Goal: Information Seeking & Learning: Find specific fact

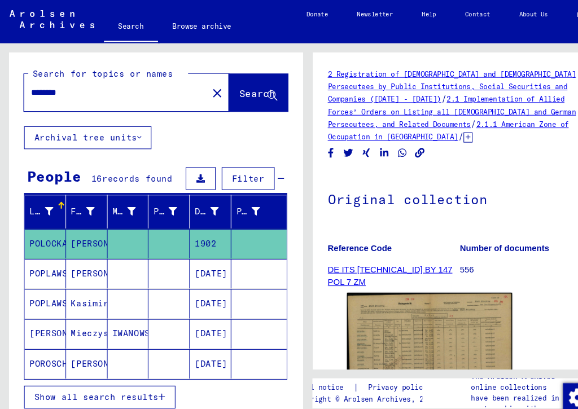
click at [104, 93] on input "********" at bounding box center [108, 87] width 159 height 12
type input "*"
type input "**********"
click at [230, 82] on span "Search" at bounding box center [242, 87] width 34 height 11
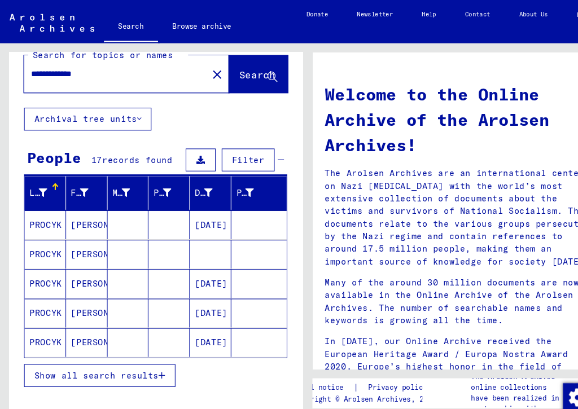
scroll to position [20, 0]
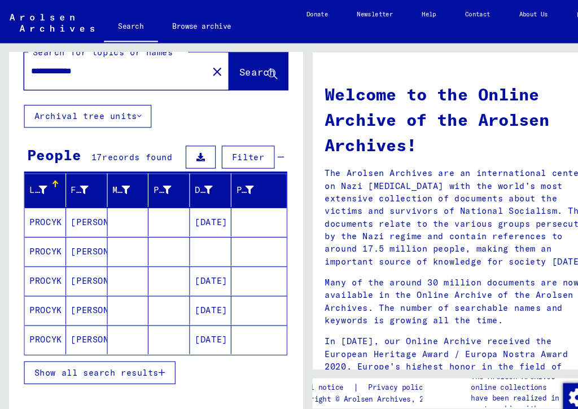
click at [146, 352] on span "Show all search results" at bounding box center [90, 350] width 117 height 10
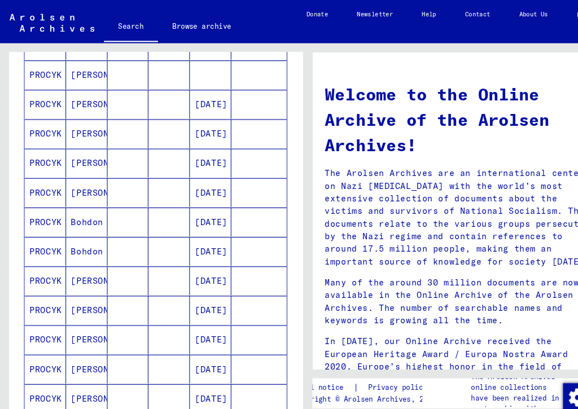
scroll to position [188, 0]
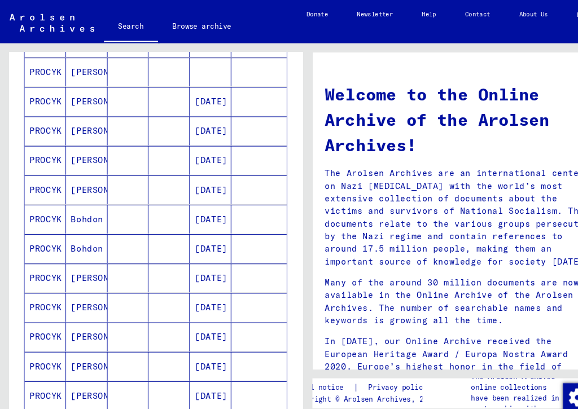
click at [84, 289] on mat-cell "[PERSON_NAME]" at bounding box center [81, 288] width 39 height 27
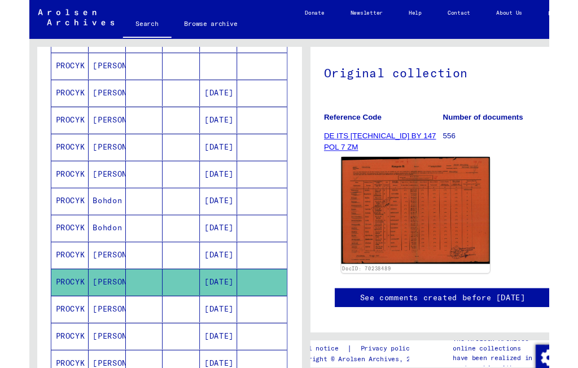
scroll to position [112, 0]
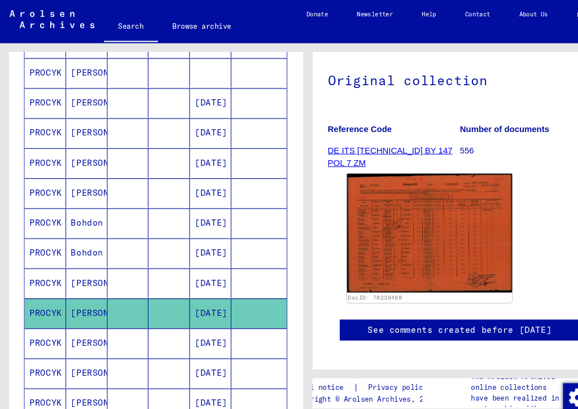
click at [417, 217] on img at bounding box center [403, 219] width 155 height 112
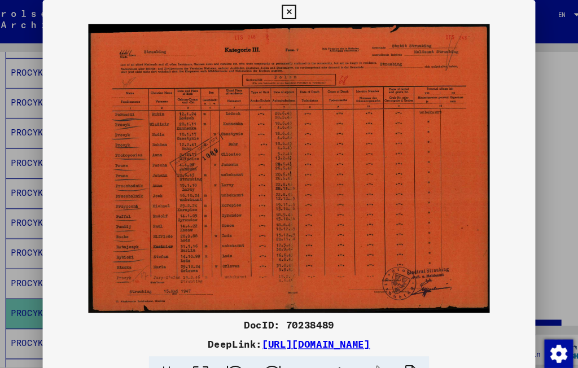
click at [295, 13] on icon at bounding box center [288, 12] width 13 height 14
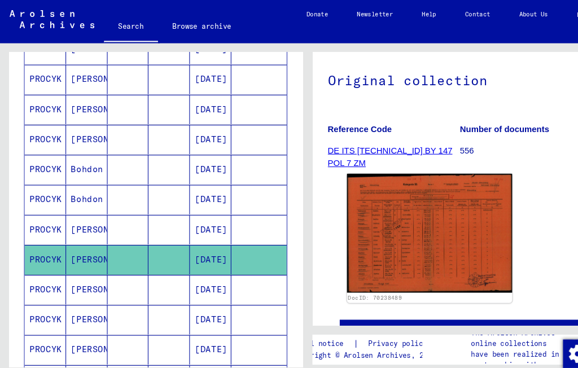
scroll to position [239, 0]
click at [83, 276] on mat-cell "[PERSON_NAME]" at bounding box center [81, 272] width 39 height 28
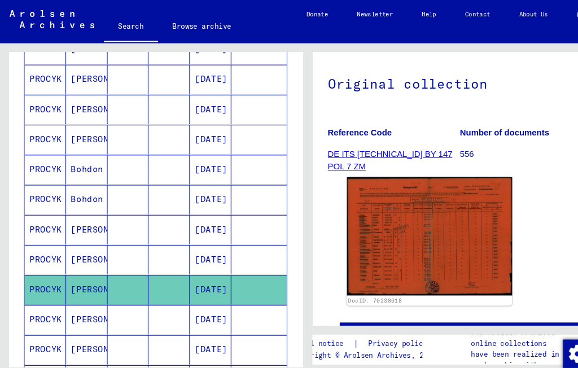
click at [61, 302] on icon at bounding box center [47, 322] width 28 height 45
click at [61, 305] on icon at bounding box center [47, 322] width 28 height 45
click at [87, 300] on mat-cell "[PERSON_NAME]" at bounding box center [81, 301] width 39 height 28
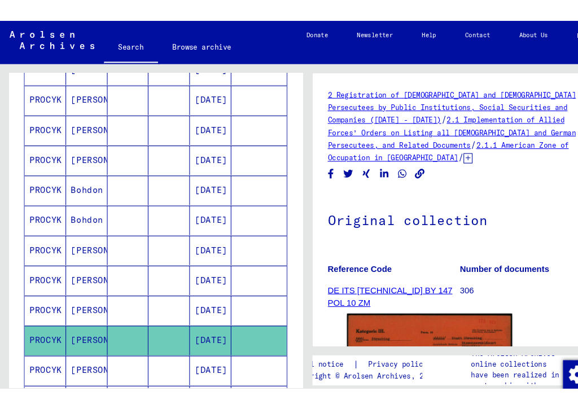
scroll to position [126, 0]
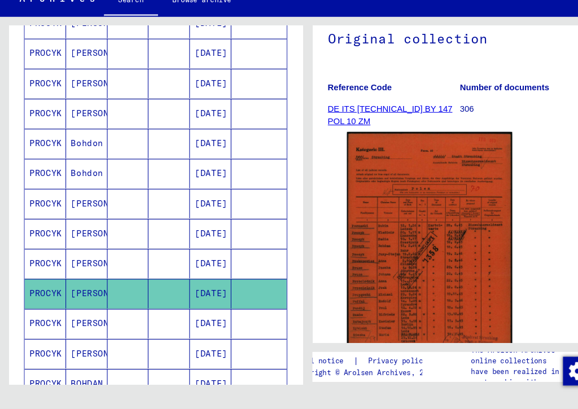
click at [82, 315] on mat-cell "[PERSON_NAME]" at bounding box center [81, 329] width 39 height 28
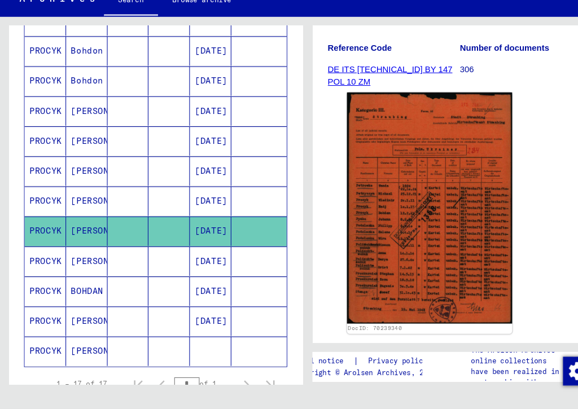
scroll to position [331, 0]
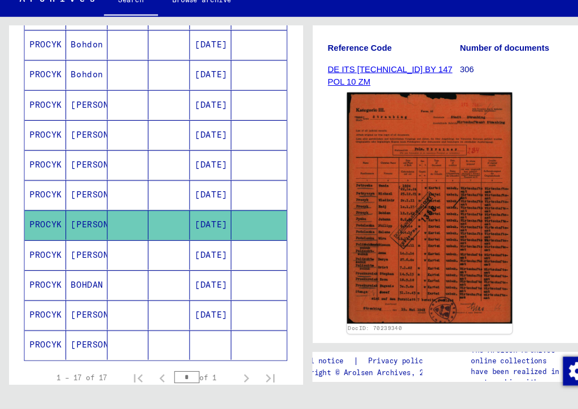
click at [82, 251] on mat-cell "[PERSON_NAME]" at bounding box center [81, 265] width 39 height 28
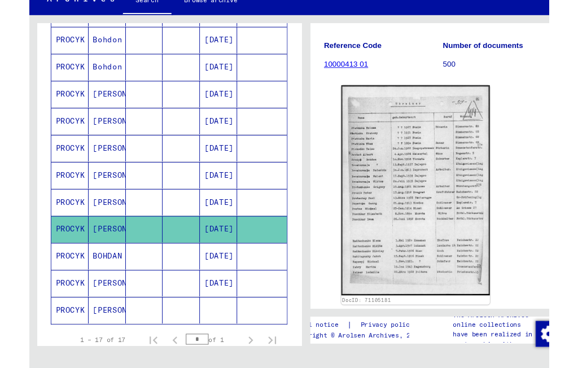
scroll to position [161, 0]
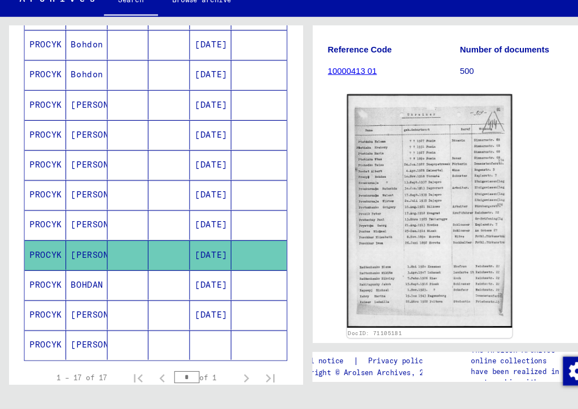
click at [438, 178] on img at bounding box center [403, 223] width 155 height 220
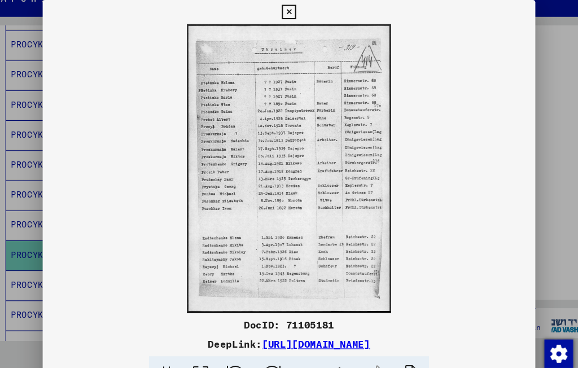
click at [295, 7] on icon at bounding box center [288, 12] width 13 height 14
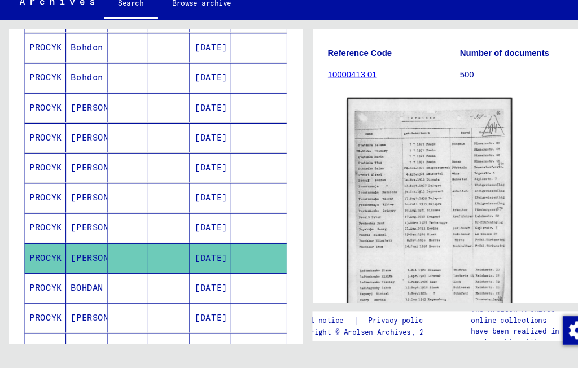
click at [80, 279] on mat-cell "BOHDAN" at bounding box center [81, 293] width 39 height 28
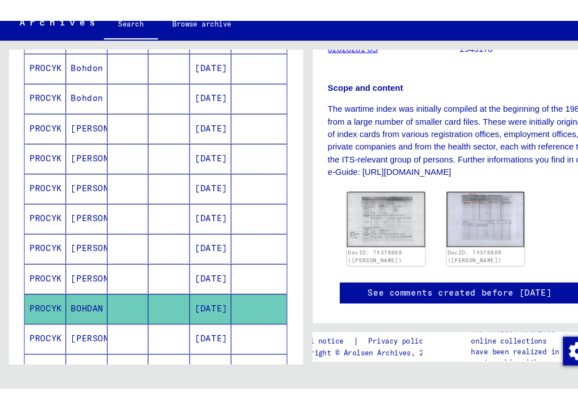
scroll to position [266, 0]
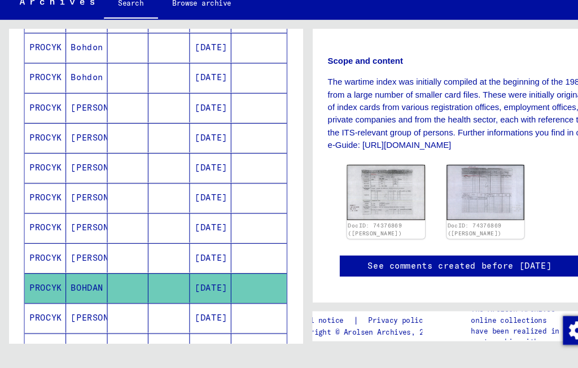
click at [372, 177] on img at bounding box center [362, 203] width 73 height 52
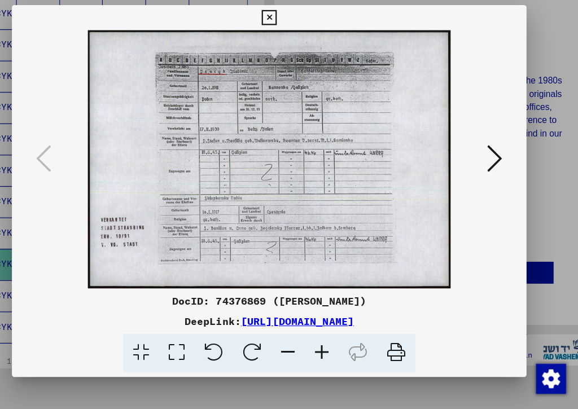
click at [485, 162] on icon at bounding box center [492, 175] width 14 height 27
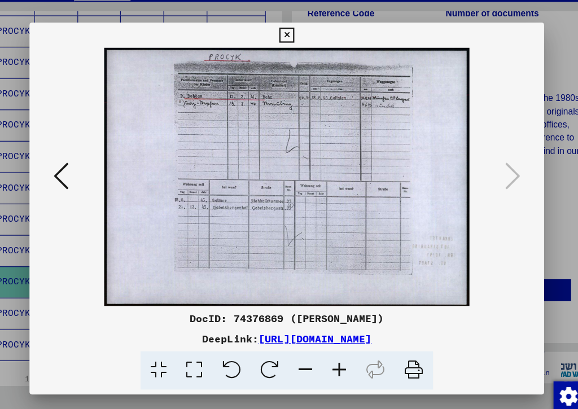
click at [295, 42] on icon at bounding box center [288, 49] width 13 height 14
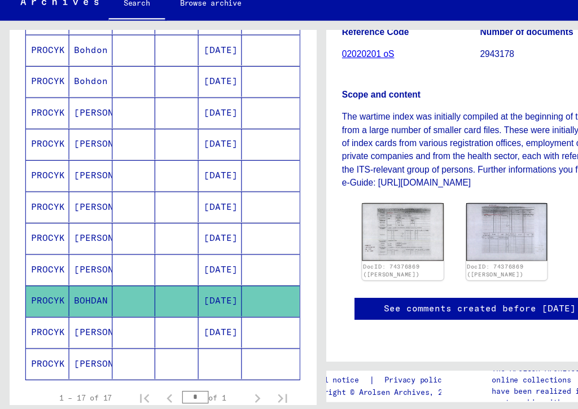
click at [82, 307] on mat-cell "[PERSON_NAME]" at bounding box center [81, 321] width 39 height 28
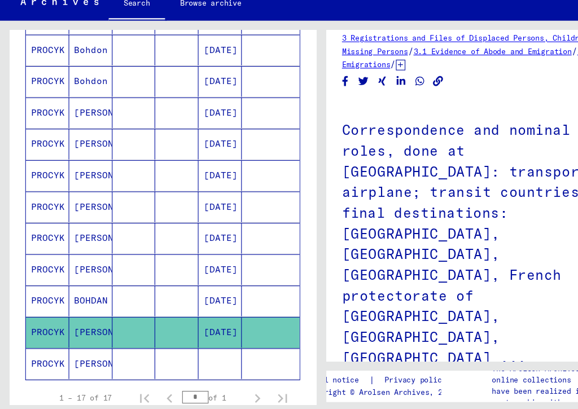
scroll to position [14, 0]
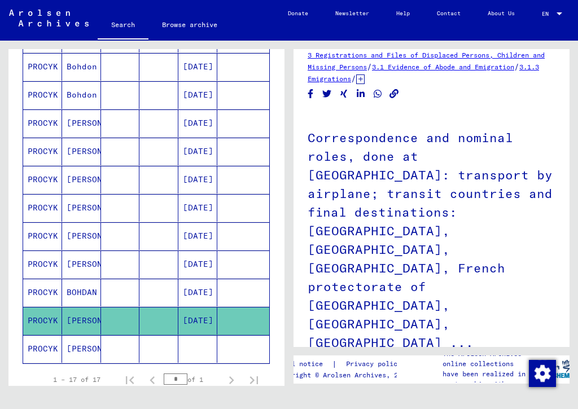
click at [61, 349] on icon at bounding box center [47, 363] width 28 height 45
click at [61, 342] on icon at bounding box center [47, 363] width 28 height 45
click at [61, 349] on icon at bounding box center [47, 363] width 28 height 45
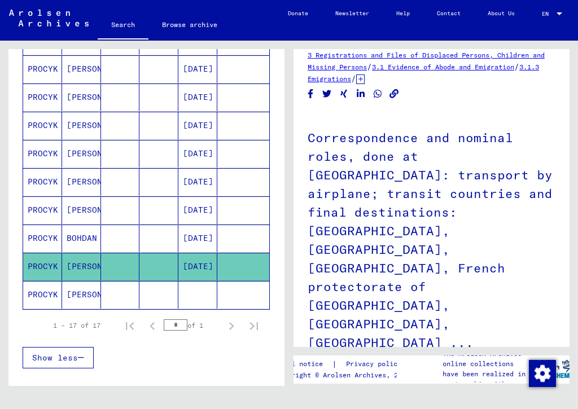
scroll to position [388, 0]
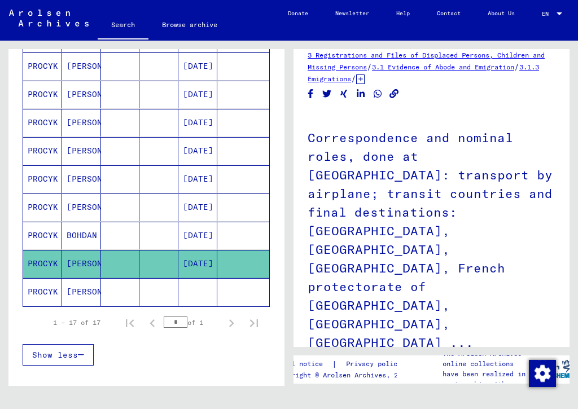
click at [86, 292] on mat-cell "[PERSON_NAME]" at bounding box center [81, 292] width 39 height 28
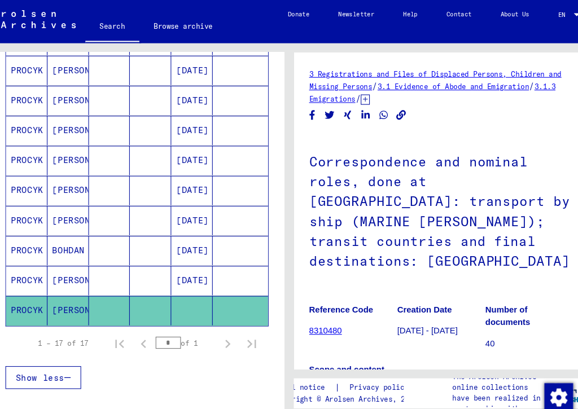
click at [69, 231] on mat-cell "BOHDAN" at bounding box center [81, 236] width 39 height 28
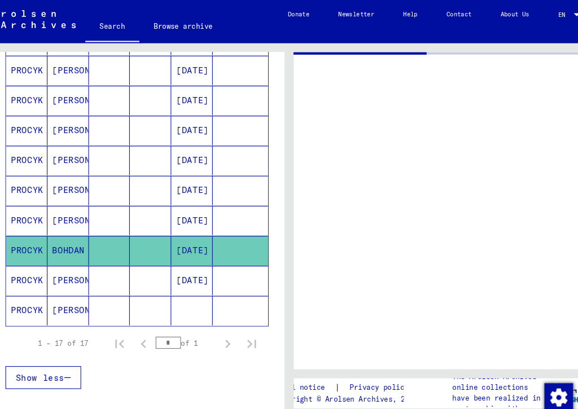
click at [65, 236] on mat-cell "BOHDAN" at bounding box center [81, 236] width 39 height 28
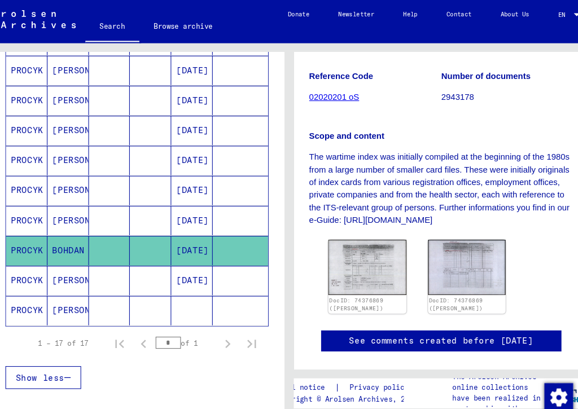
scroll to position [220, 0]
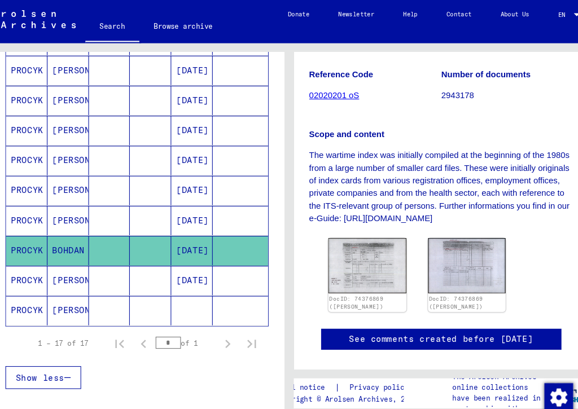
click at [361, 231] on img at bounding box center [362, 249] width 73 height 52
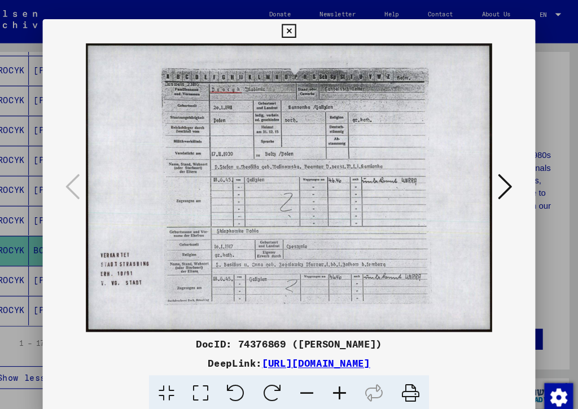
click at [485, 177] on icon at bounding box center [492, 175] width 14 height 27
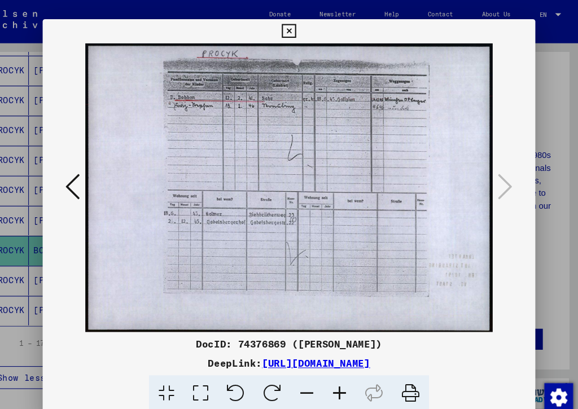
click at [295, 27] on icon at bounding box center [288, 30] width 13 height 14
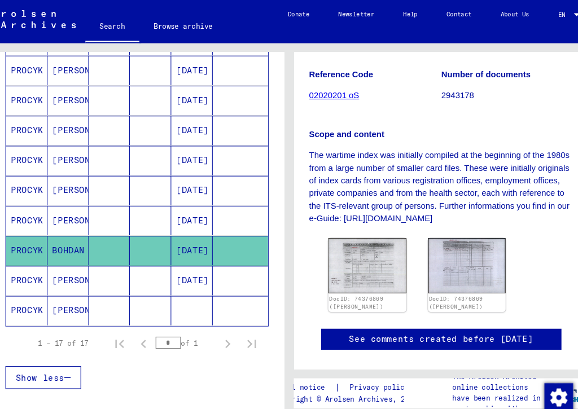
click at [67, 263] on mat-cell "[PERSON_NAME]" at bounding box center [81, 264] width 39 height 28
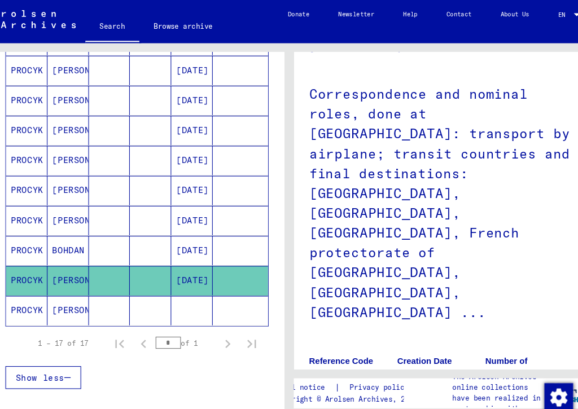
scroll to position [273, 0]
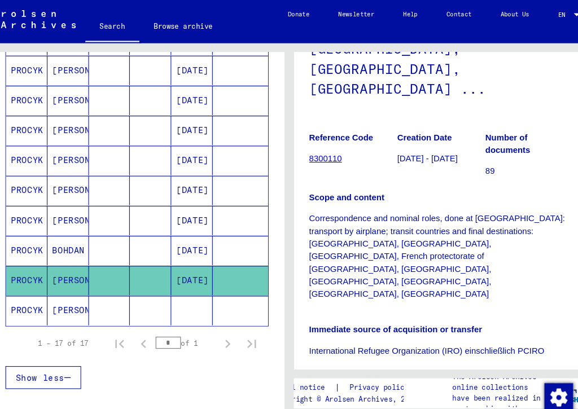
click at [359, 348] on img at bounding box center [362, 370] width 73 height 44
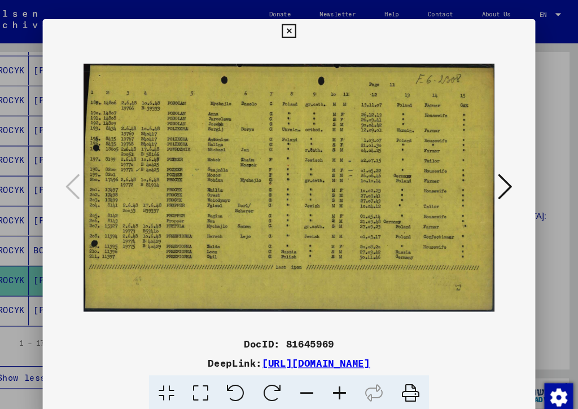
scroll to position [0, 0]
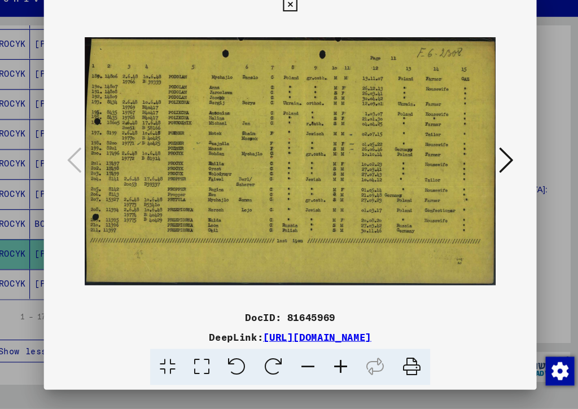
click at [328, 353] on icon at bounding box center [336, 370] width 30 height 34
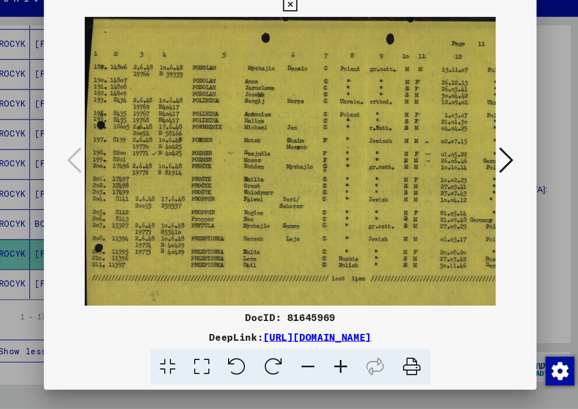
click at [291, 353] on icon at bounding box center [306, 370] width 30 height 34
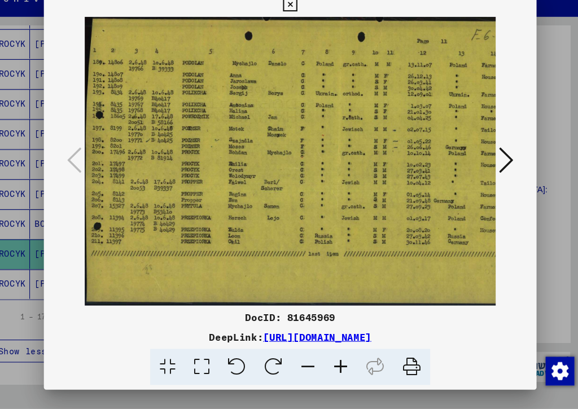
click at [292, 353] on icon at bounding box center [306, 370] width 30 height 34
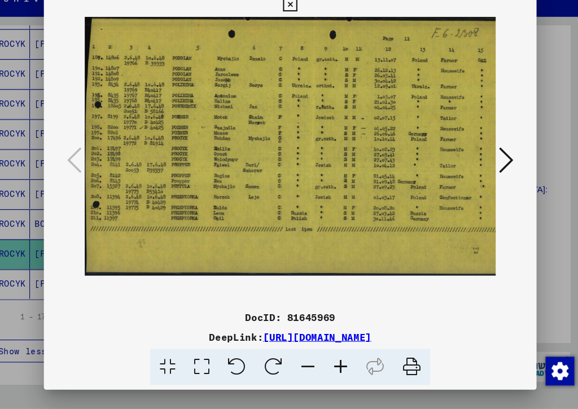
click at [291, 353] on icon at bounding box center [306, 370] width 30 height 34
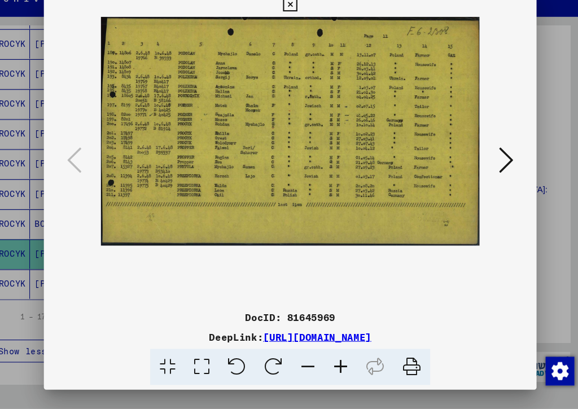
click at [485, 162] on icon at bounding box center [492, 175] width 14 height 27
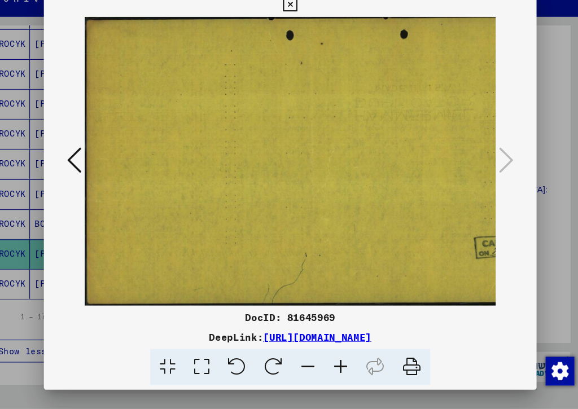
click at [295, 23] on icon at bounding box center [288, 30] width 13 height 14
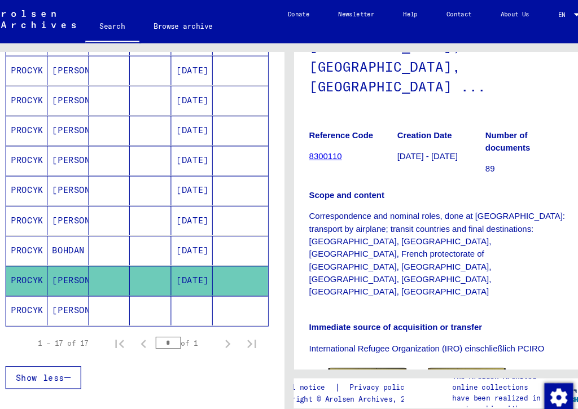
click at [62, 294] on mat-cell "[PERSON_NAME]" at bounding box center [81, 292] width 39 height 28
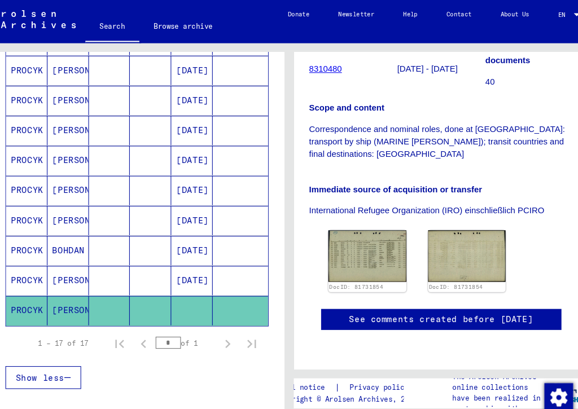
scroll to position [269, 0]
click at [349, 216] on img at bounding box center [362, 240] width 73 height 49
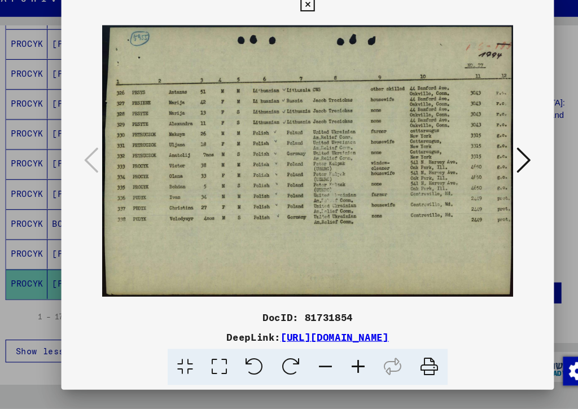
click at [341, 353] on icon at bounding box center [336, 370] width 30 height 34
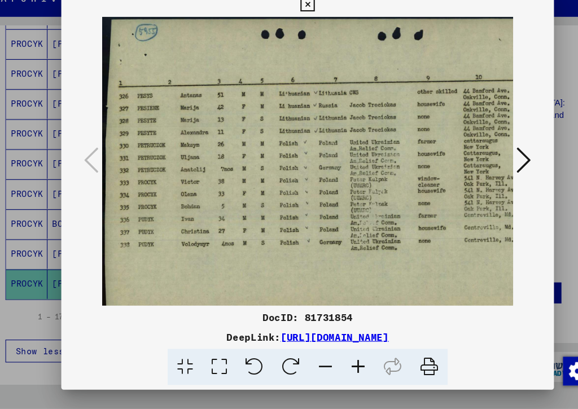
click at [344, 353] on icon at bounding box center [336, 370] width 30 height 34
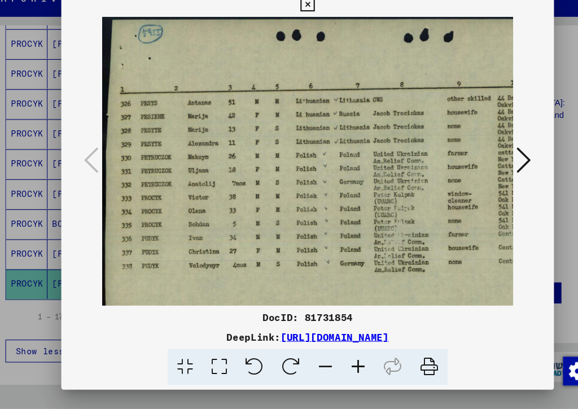
click at [347, 353] on icon at bounding box center [336, 370] width 30 height 34
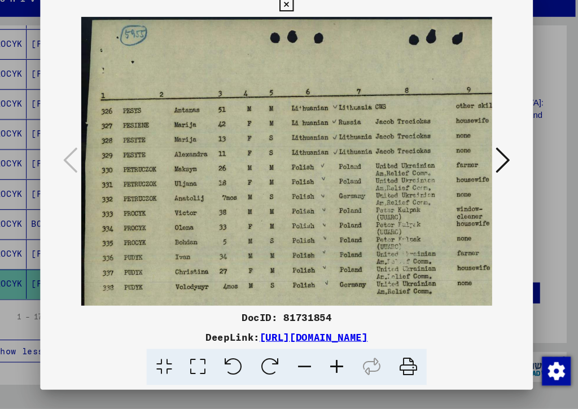
click at [291, 353] on icon at bounding box center [306, 370] width 30 height 34
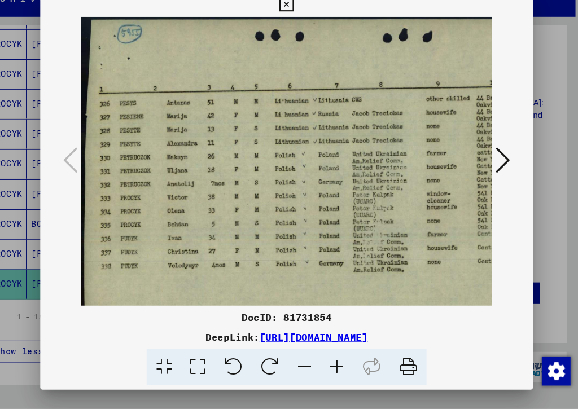
click at [291, 353] on icon at bounding box center [306, 370] width 30 height 34
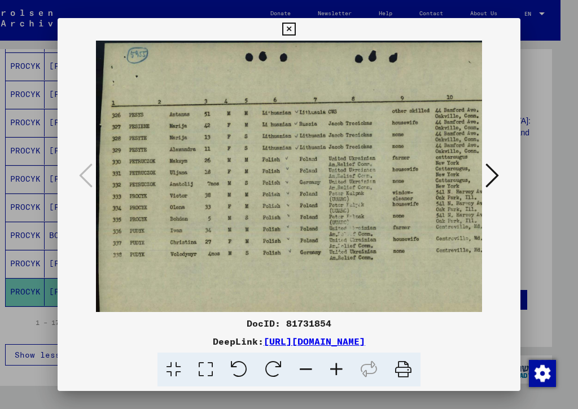
click at [295, 28] on icon at bounding box center [288, 30] width 13 height 14
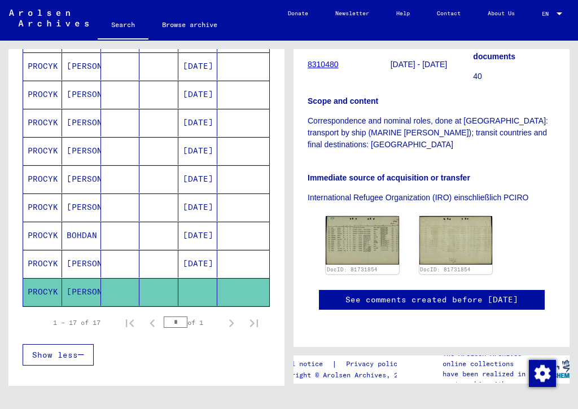
click at [86, 121] on mat-cell "[PERSON_NAME]" at bounding box center [81, 123] width 39 height 28
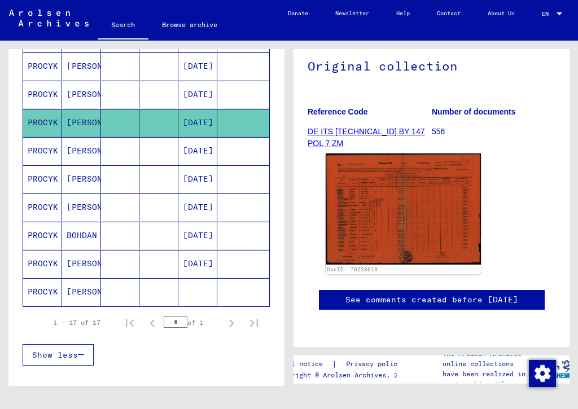
scroll to position [234, 0]
click at [85, 150] on mat-cell "[PERSON_NAME]" at bounding box center [81, 151] width 39 height 28
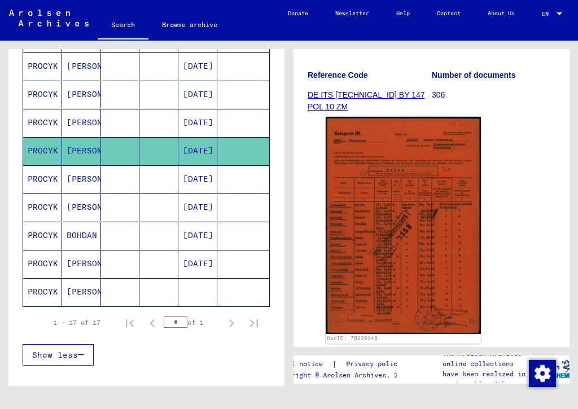
click at [449, 249] on img at bounding box center [403, 225] width 155 height 217
